Goal: Task Accomplishment & Management: Use online tool/utility

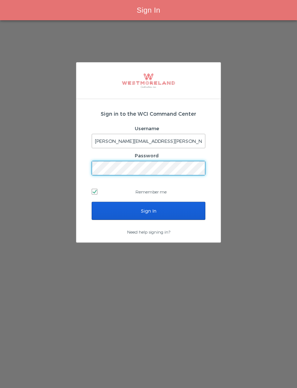
click at [132, 69] on div at bounding box center [148, 81] width 144 height 37
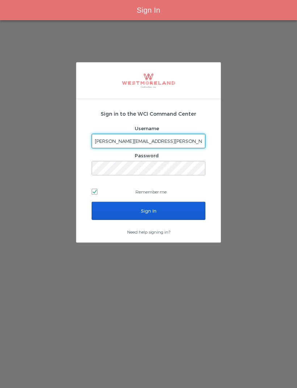
click at [148, 211] on input "Sign In" at bounding box center [148, 211] width 114 height 18
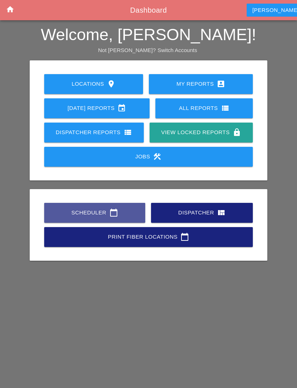
click at [105, 207] on link "Scheduler calendar_today" at bounding box center [94, 213] width 101 height 20
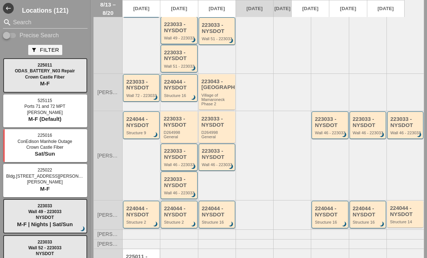
scroll to position [206, 0]
click at [140, 93] on div "Wall 72 - 223033" at bounding box center [141, 95] width 31 height 4
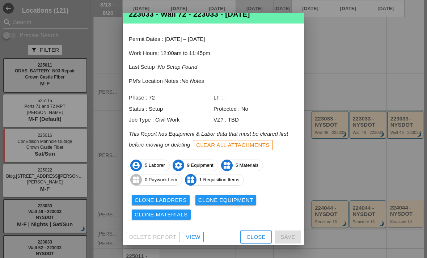
scroll to position [19, 0]
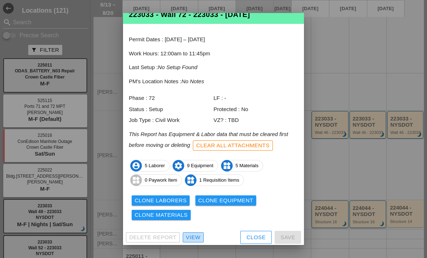
click at [192, 233] on div "View" at bounding box center [193, 237] width 14 height 8
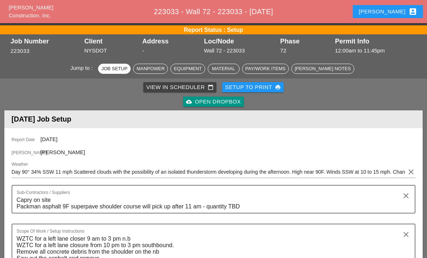
scroll to position [17, 0]
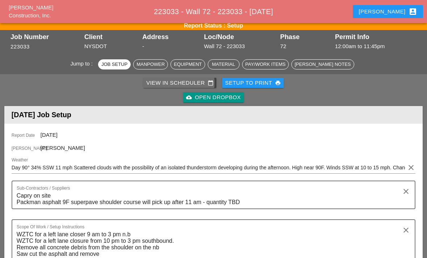
click at [203, 81] on div "View in Scheduler calendar_today" at bounding box center [179, 83] width 67 height 8
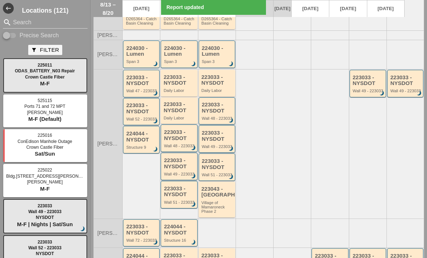
scroll to position [72, 0]
